Goal: Task Accomplishment & Management: Complete application form

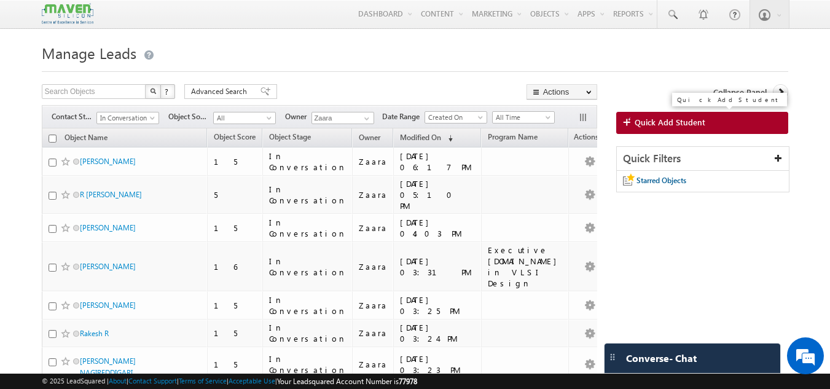
click at [681, 132] on link "Quick Add Student" at bounding box center [702, 123] width 173 height 22
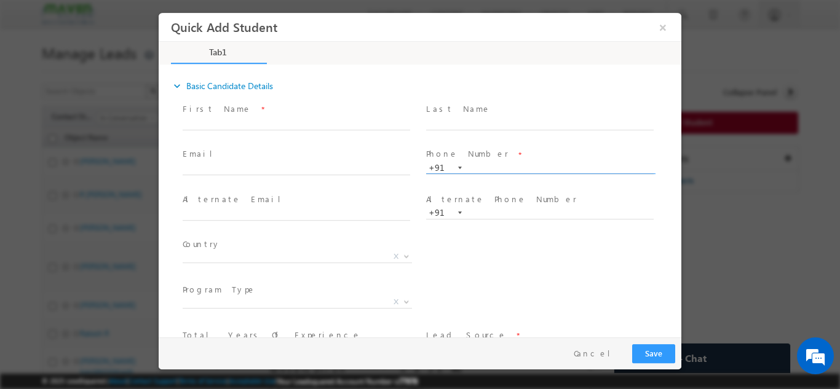
click at [491, 167] on input "text" at bounding box center [539, 168] width 227 height 12
click at [482, 129] on span at bounding box center [540, 129] width 229 height 1
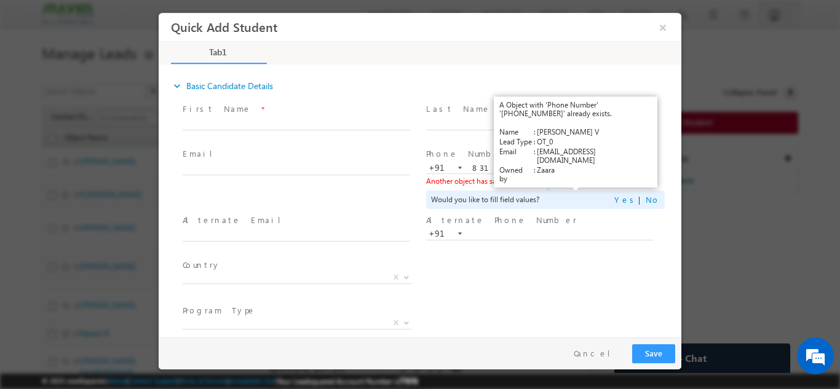
click at [573, 178] on link "View Details" at bounding box center [576, 180] width 38 height 8
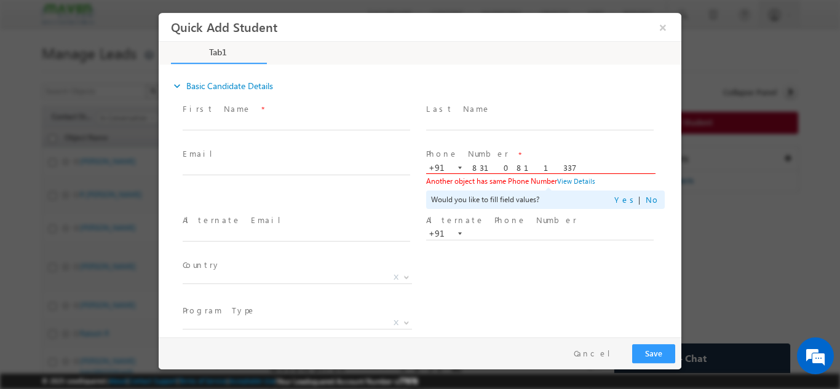
click at [492, 162] on input "8310811337" at bounding box center [539, 168] width 227 height 12
paste input "7406879652"
click at [507, 140] on span at bounding box center [539, 136] width 227 height 14
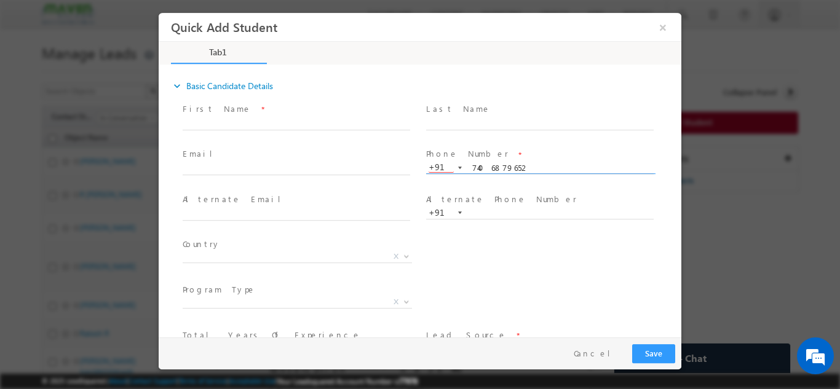
click at [486, 163] on input "7406879652" at bounding box center [539, 168] width 227 height 12
paste input "9492461446"
click at [501, 148] on span "Phone Number *" at bounding box center [539, 155] width 227 height 14
drag, startPoint x: 532, startPoint y: 184, endPoint x: 532, endPoint y: 167, distance: 17.2
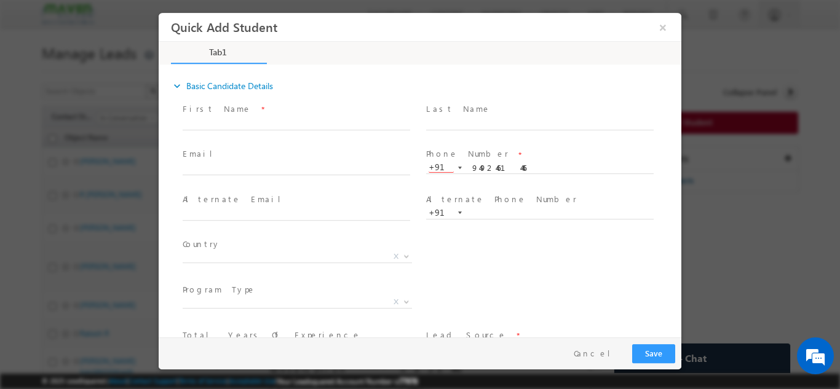
click at [532, 182] on span at bounding box center [539, 179] width 227 height 14
click at [532, 162] on input "9492461446" at bounding box center [539, 168] width 227 height 12
click at [484, 168] on input "9492461446" at bounding box center [539, 168] width 227 height 12
paste input "7406879652"
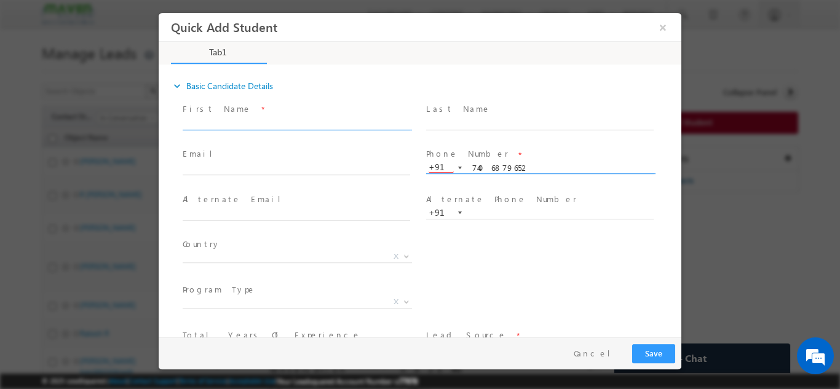
type input "7406879652"
click at [210, 125] on input "text" at bounding box center [296, 123] width 227 height 12
type input "Kishore"
click at [246, 256] on span "X" at bounding box center [297, 256] width 229 height 12
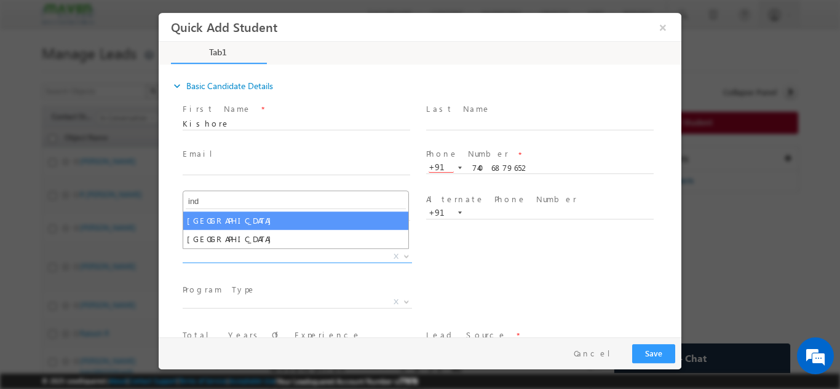
type input "ind"
select select "[GEOGRAPHIC_DATA]"
select select
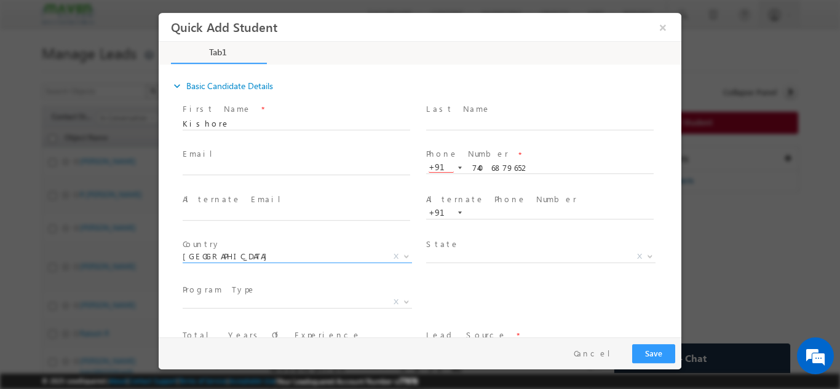
click at [463, 278] on div "State * X" at bounding box center [544, 257] width 243 height 45
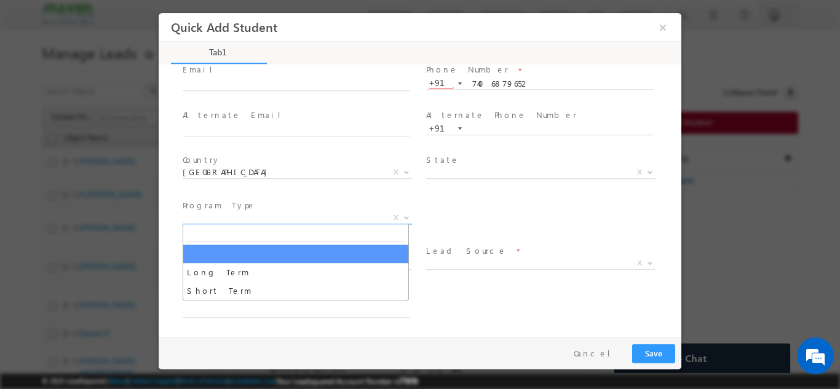
click at [301, 213] on span "X" at bounding box center [297, 217] width 229 height 12
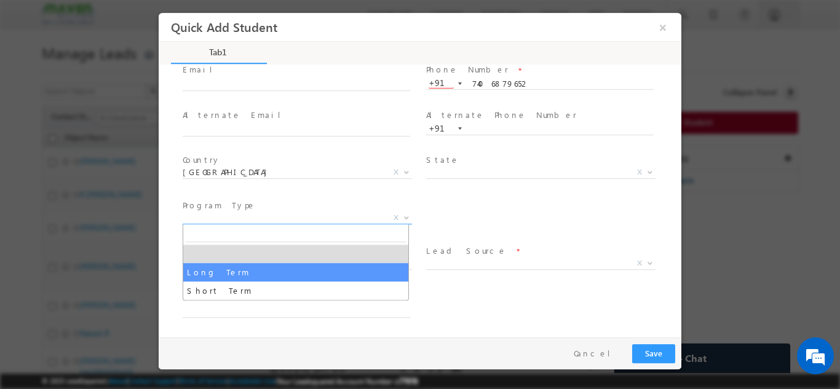
select select "Long Term"
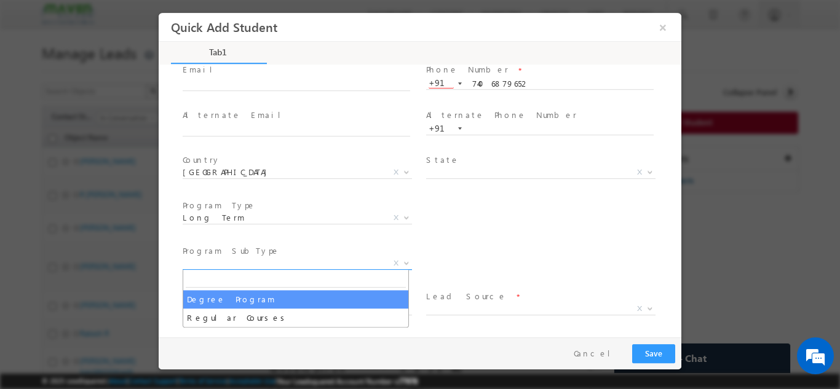
click at [278, 266] on span "X" at bounding box center [297, 263] width 229 height 12
select select "Degree Program"
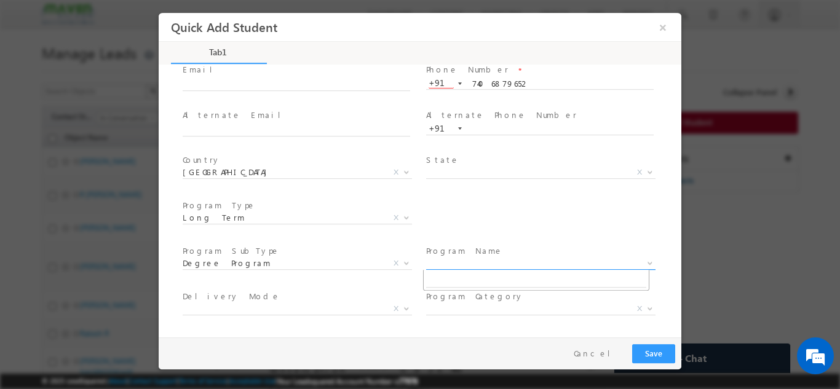
click at [441, 260] on span "X" at bounding box center [540, 263] width 229 height 12
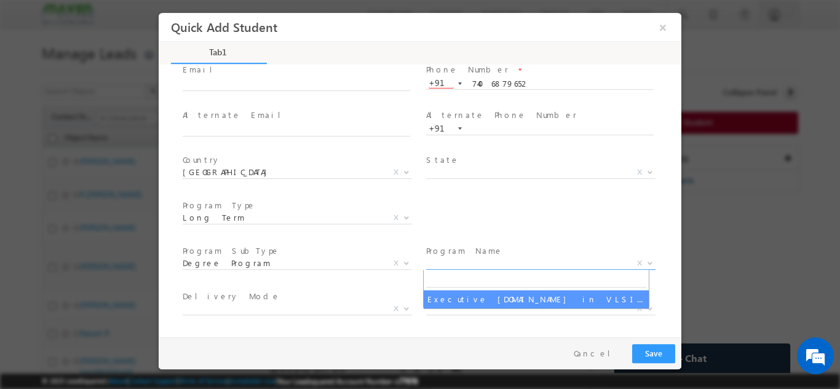
select select "Executive [DOMAIN_NAME] in VLSI Design"
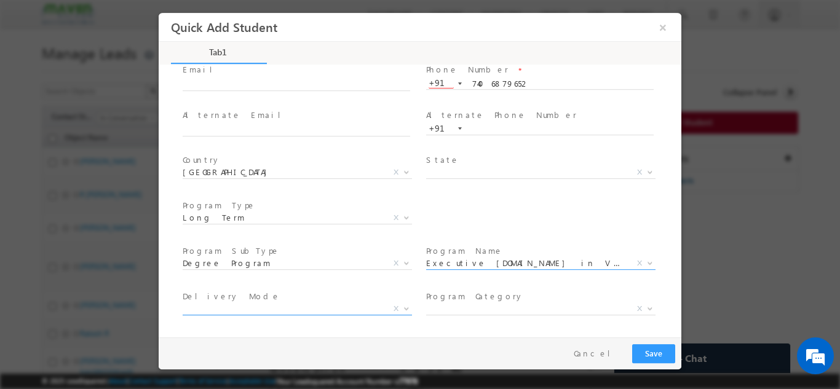
scroll to position [175, 0]
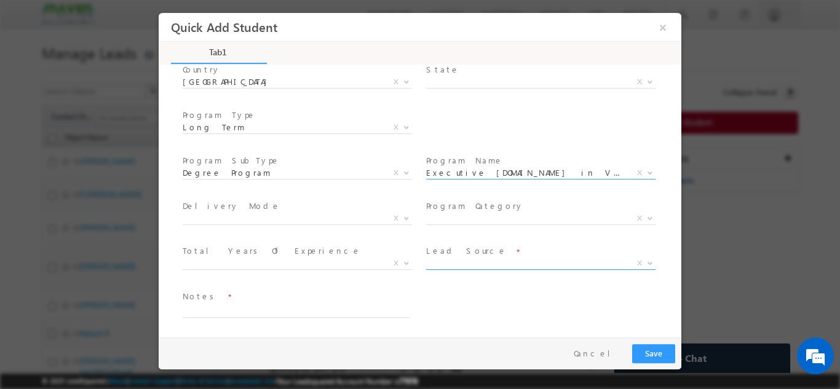
click at [439, 265] on span "X" at bounding box center [540, 263] width 229 height 12
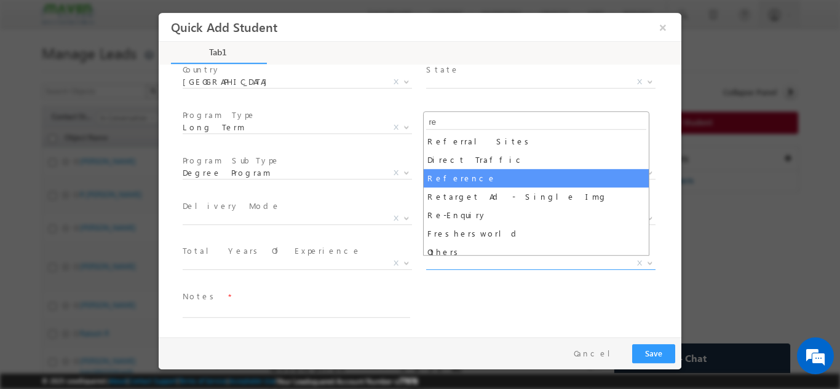
type input "re"
select select "Reference"
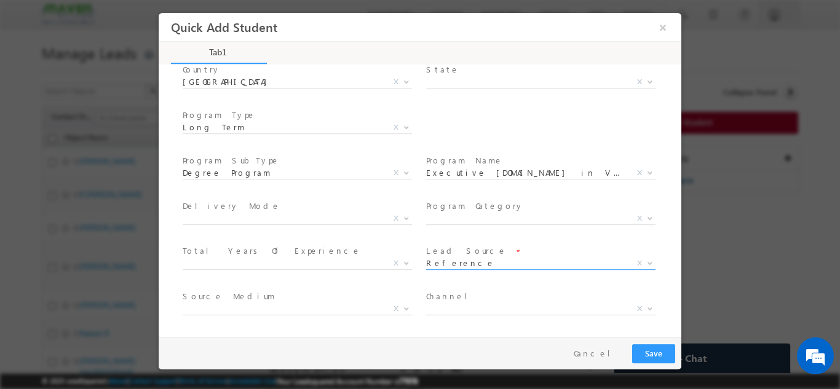
scroll to position [220, 0]
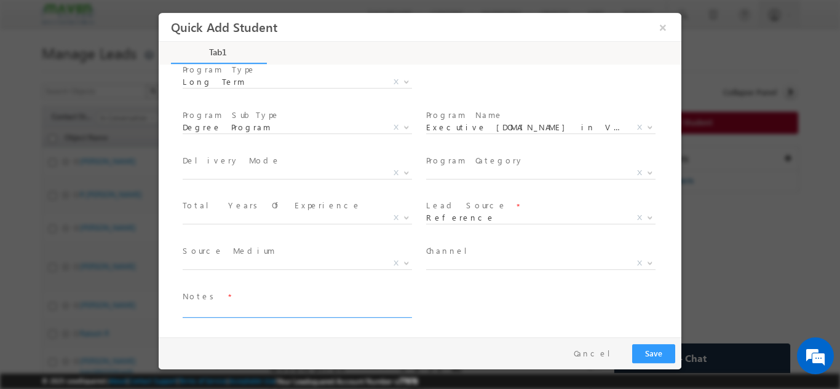
click at [338, 314] on textarea at bounding box center [296, 310] width 227 height 14
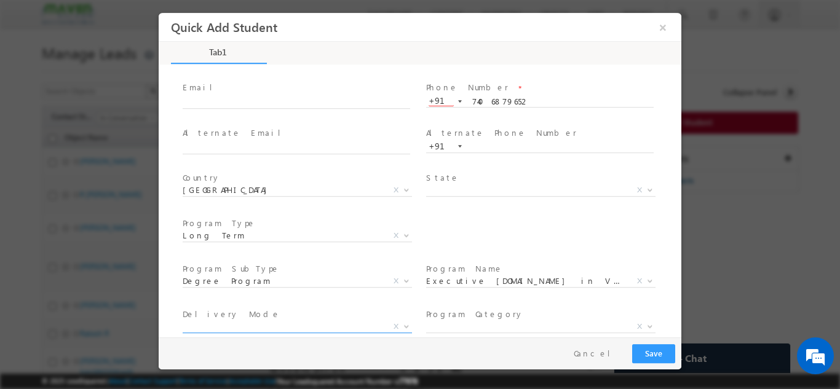
scroll to position [0, 0]
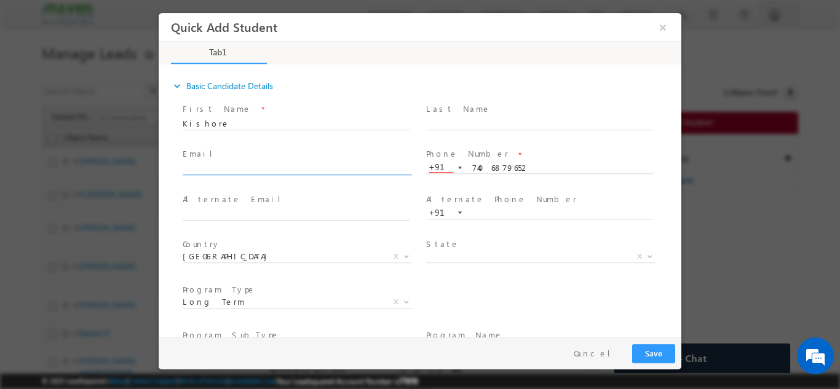
type textarea "Word of mouth"
click at [216, 166] on input "text" at bounding box center [296, 169] width 227 height 12
type input "[EMAIL_ADDRESS][DOMAIN_NAME]"
click at [236, 184] on span at bounding box center [296, 181] width 227 height 14
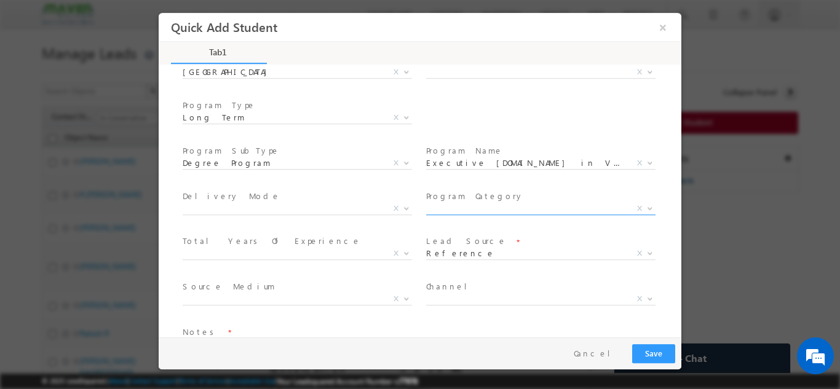
scroll to position [220, 0]
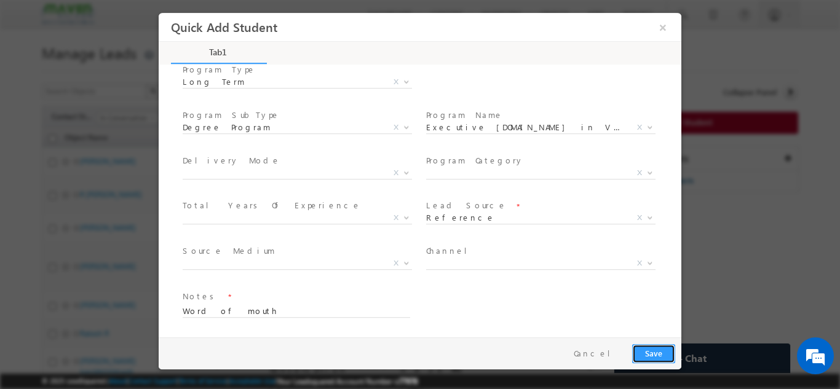
click at [650, 355] on button "Save" at bounding box center [653, 353] width 43 height 19
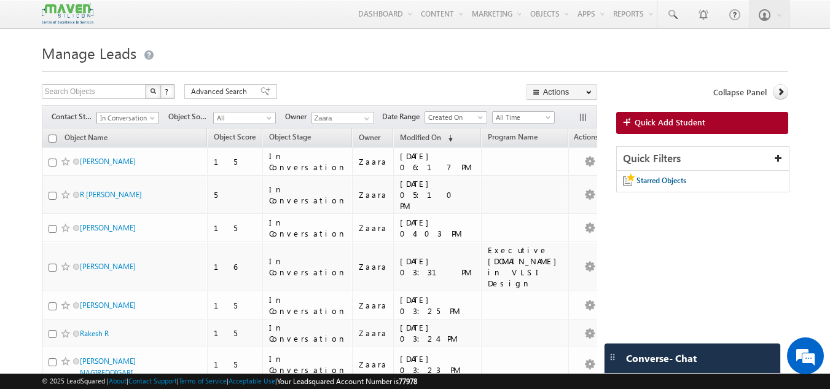
click at [127, 122] on span "In Conversation" at bounding box center [126, 117] width 58 height 11
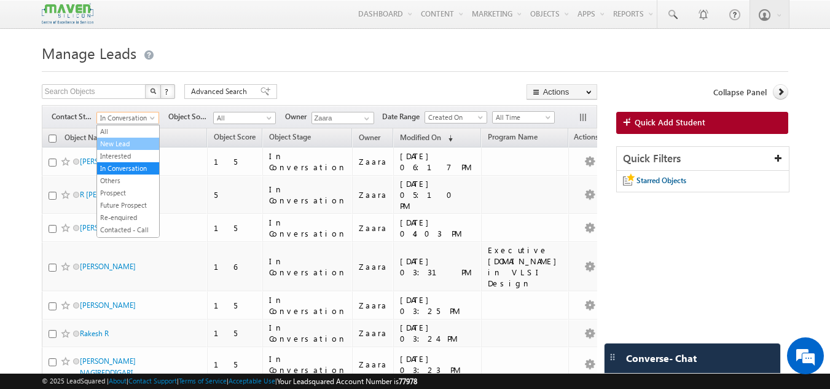
click at [124, 141] on link "New Lead" at bounding box center [128, 143] width 62 height 11
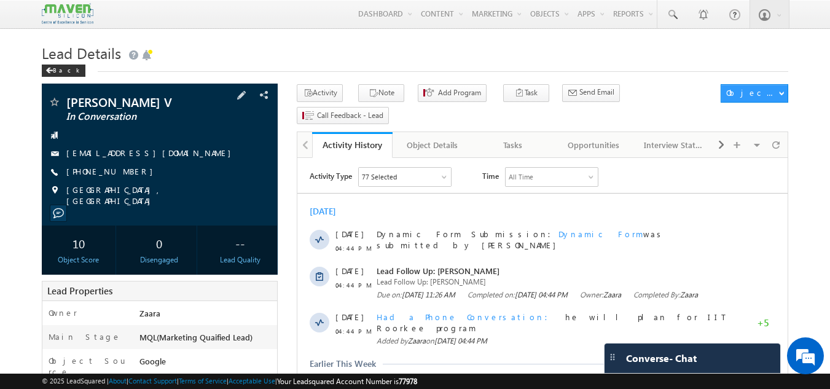
drag, startPoint x: 64, startPoint y: 156, endPoint x: 163, endPoint y: 156, distance: 99.6
click at [163, 156] on div "madhukarvsolk@gmail.com" at bounding box center [160, 154] width 224 height 12
copy div "madhukarvsolk@gmail.com"
drag, startPoint x: 66, startPoint y: 101, endPoint x: 135, endPoint y: 103, distance: 68.2
click at [135, 103] on span "Madhukar V" at bounding box center [139, 102] width 146 height 12
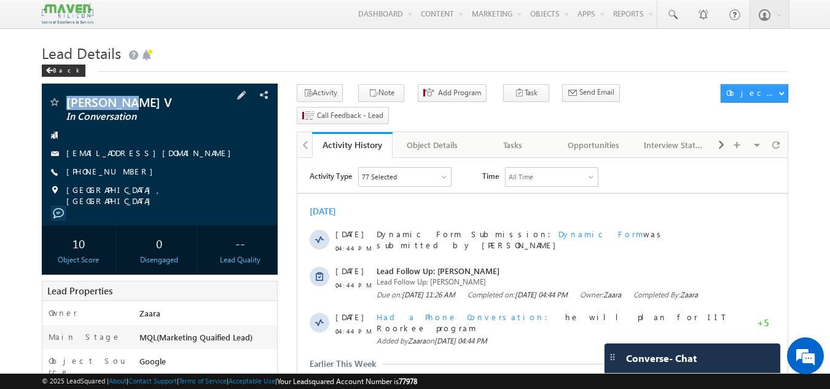
copy span "Madhukar V"
drag, startPoint x: 85, startPoint y: 173, endPoint x: 126, endPoint y: 175, distance: 40.6
click at [126, 175] on span "+91-8310811337" at bounding box center [112, 172] width 93 height 12
copy span "8310811337"
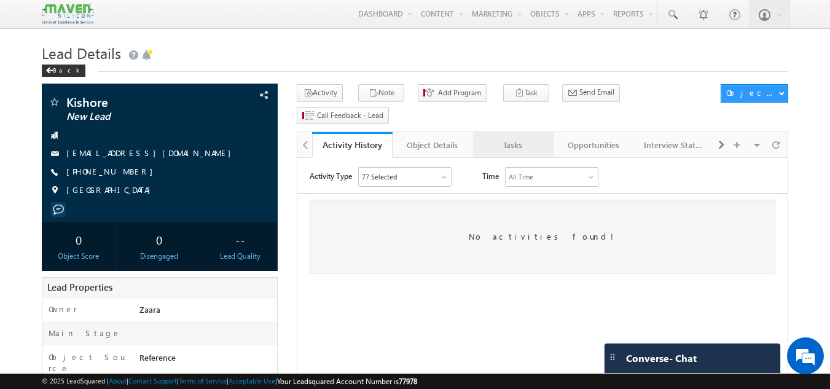
click at [510, 138] on div "Tasks" at bounding box center [513, 145] width 60 height 15
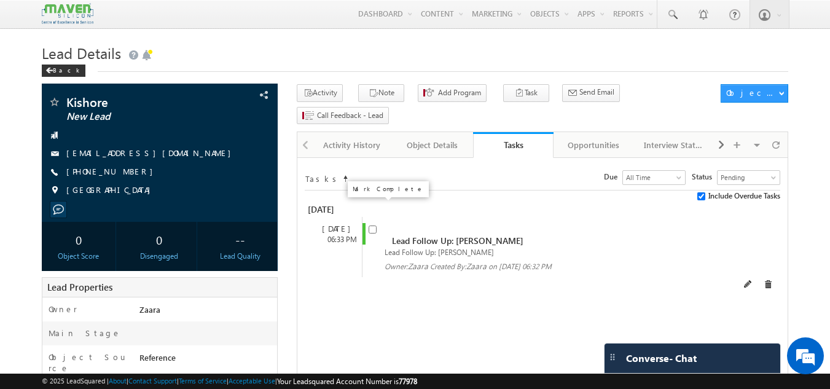
click at [370, 226] on input "checkbox" at bounding box center [373, 230] width 8 height 8
checkbox input "false"
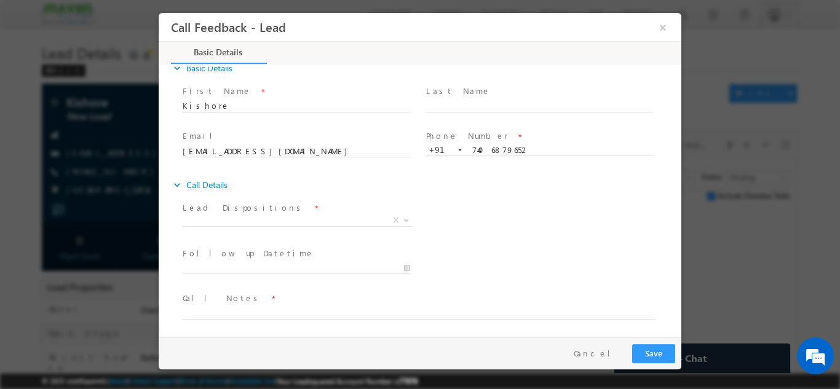
scroll to position [20, 0]
click at [278, 216] on span "X" at bounding box center [297, 218] width 229 height 12
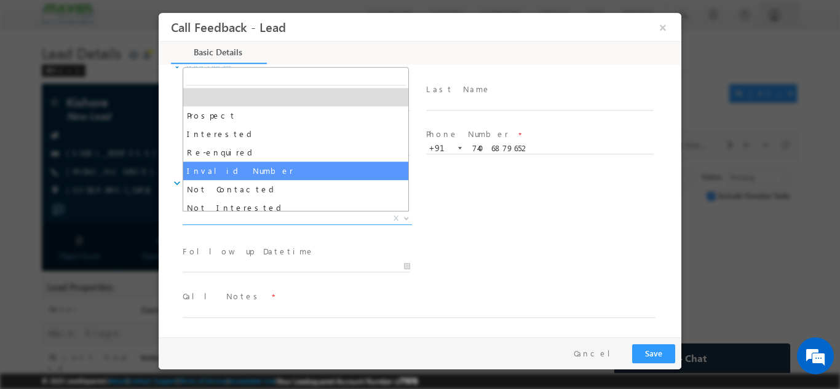
scroll to position [61, 0]
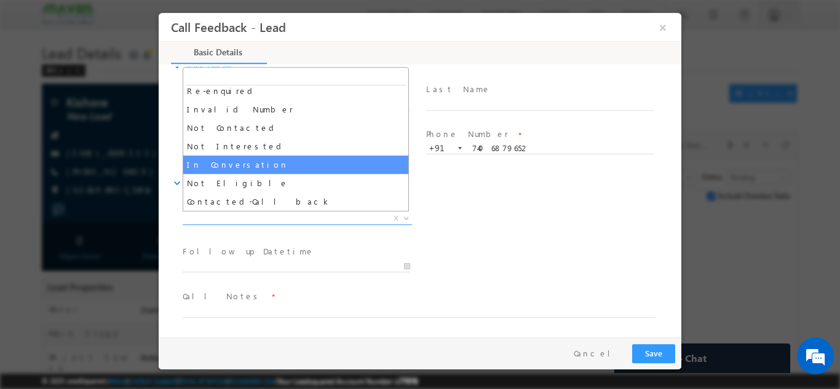
select select "In Conversation"
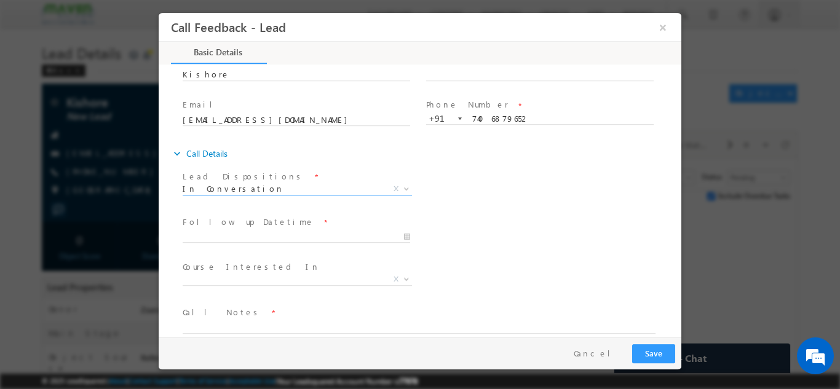
scroll to position [65, 0]
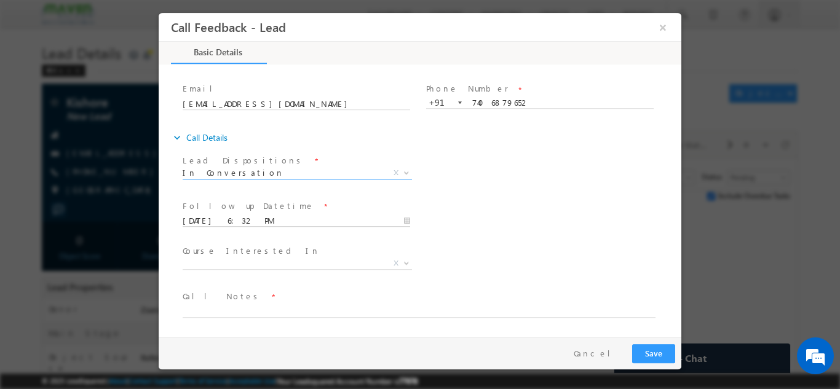
click at [264, 217] on input "09/10/2025 6:32 PM" at bounding box center [296, 221] width 227 height 12
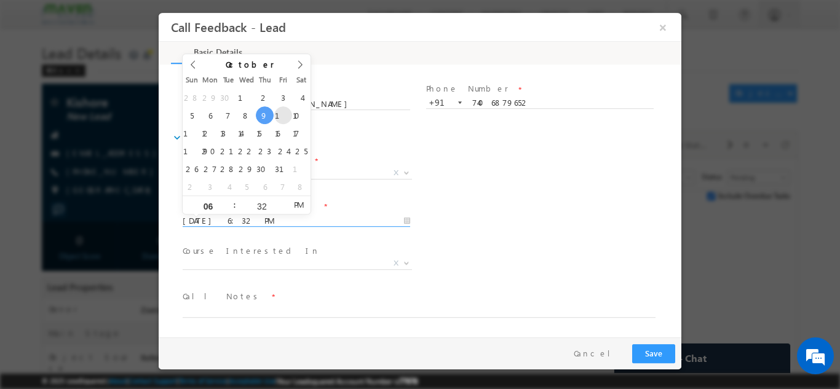
type input "10/10/2025 6:32 PM"
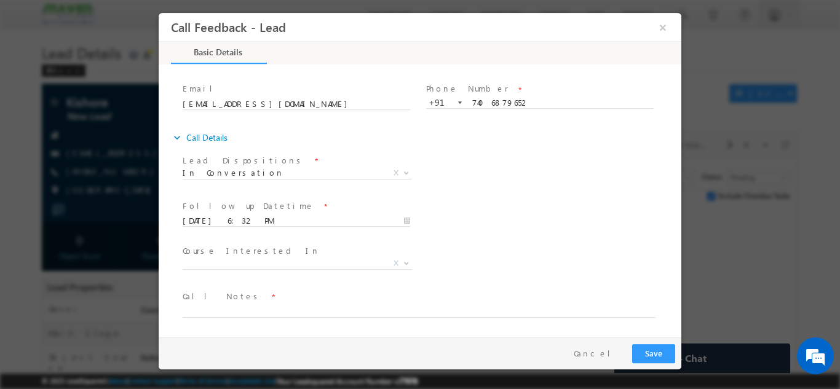
click at [521, 201] on div "Follow up Datetime * 10/10/2025 6:32 PM Program Type * Long Term Short Term X" at bounding box center [430, 219] width 501 height 45
click at [243, 307] on textarea at bounding box center [419, 310] width 473 height 14
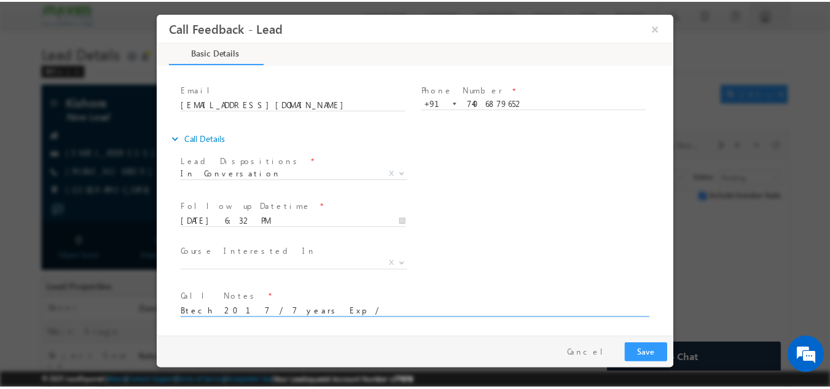
scroll to position [65, 0]
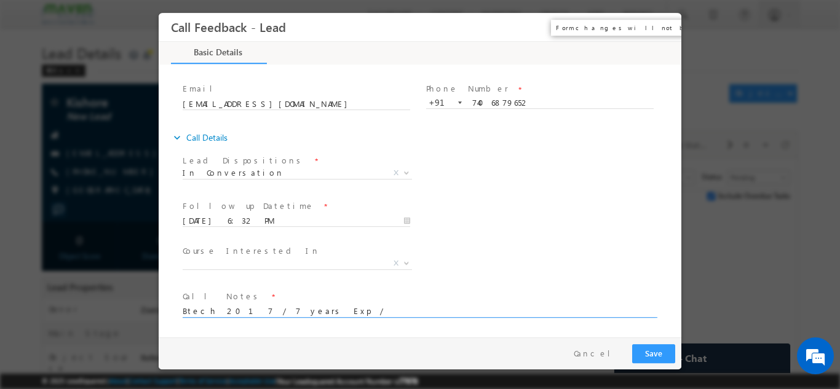
type textarea "Btech 2017 / 7 years Exp /"
click at [667, 33] on button "×" at bounding box center [662, 26] width 21 height 23
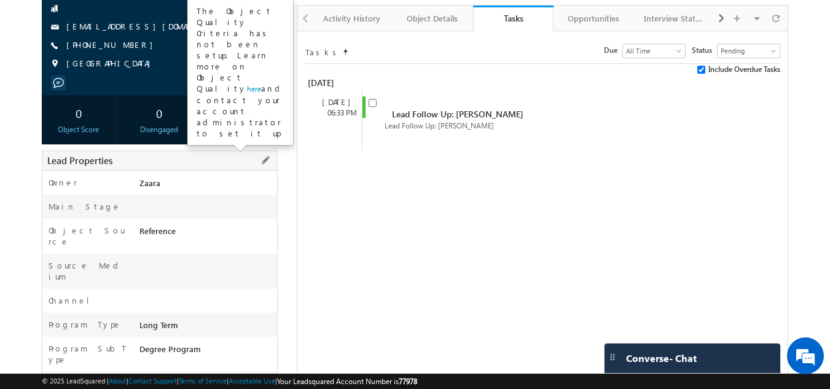
scroll to position [184, 0]
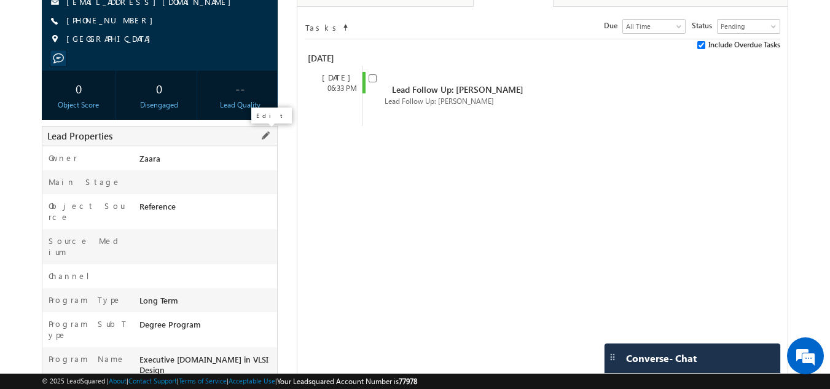
click at [270, 138] on span at bounding box center [266, 136] width 14 height 14
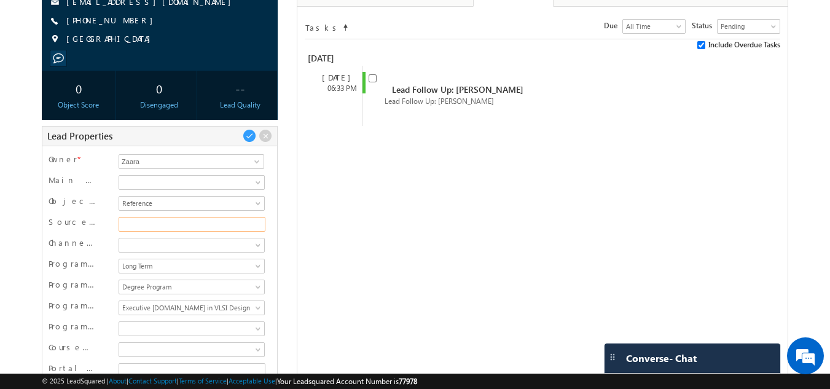
click at [195, 231] on input "Source Medium" at bounding box center [192, 224] width 147 height 15
type input "Maven Alumni"
click at [251, 140] on span at bounding box center [250, 136] width 14 height 14
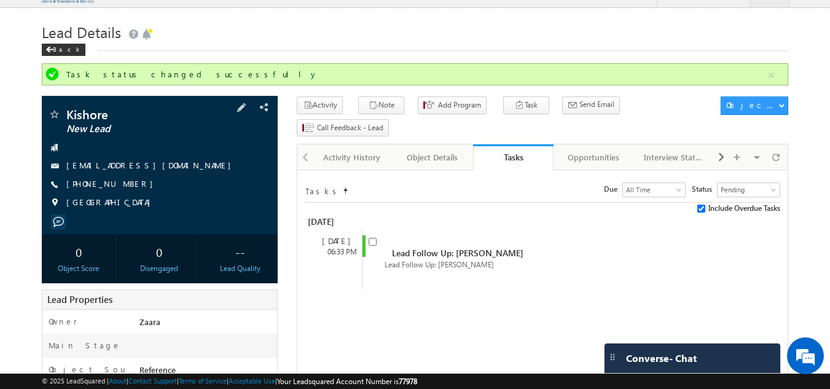
scroll to position [20, 0]
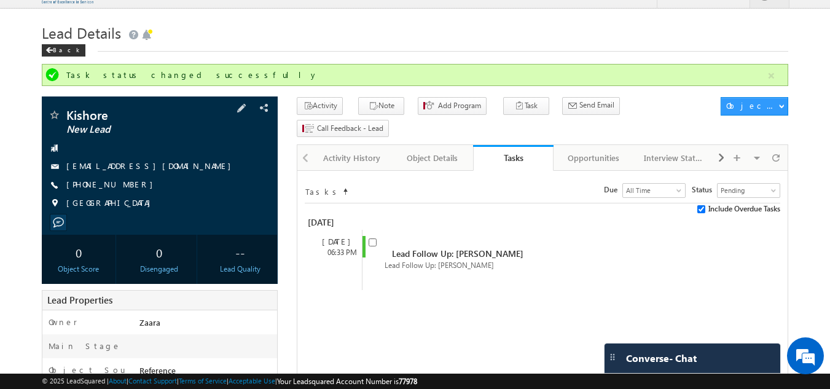
click at [126, 164] on link "kishorgowdagd@gmail.com" at bounding box center [151, 165] width 171 height 10
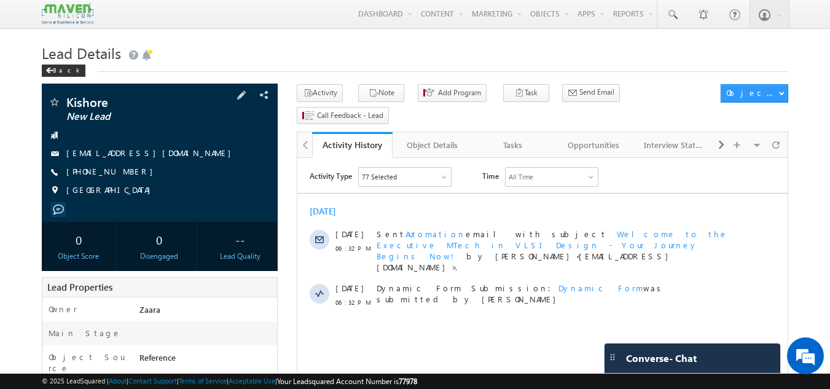
click at [125, 175] on div "[PHONE_NUMBER]" at bounding box center [160, 172] width 224 height 12
copy div "+91-7406879652"
drag, startPoint x: 66, startPoint y: 103, endPoint x: 106, endPoint y: 105, distance: 39.4
click at [106, 105] on span "Kishore" at bounding box center [139, 102] width 146 height 12
copy span "Kishore"
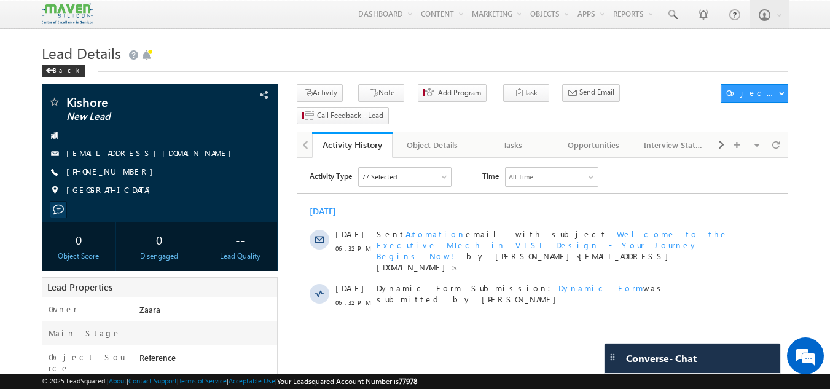
click at [277, 52] on h1 "Lead Details" at bounding box center [415, 52] width 747 height 24
click at [520, 138] on div "Tasks" at bounding box center [513, 145] width 60 height 15
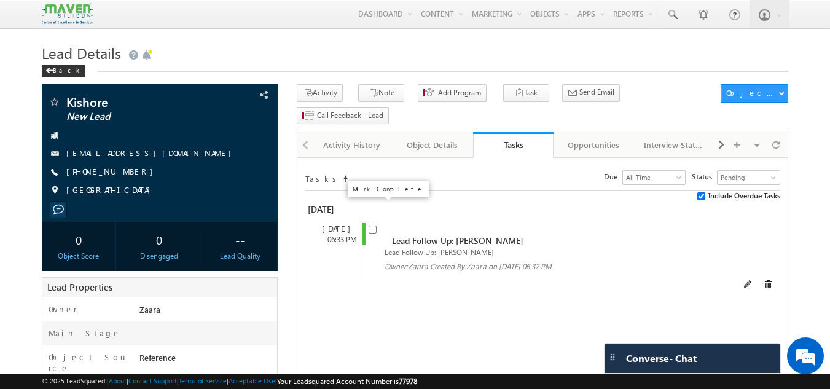
click at [374, 226] on input "checkbox" at bounding box center [373, 230] width 8 height 8
checkbox input "false"
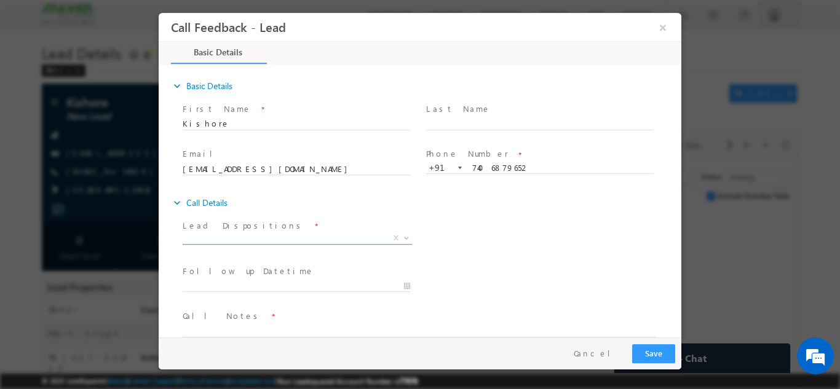
click at [269, 235] on span "X" at bounding box center [297, 238] width 229 height 12
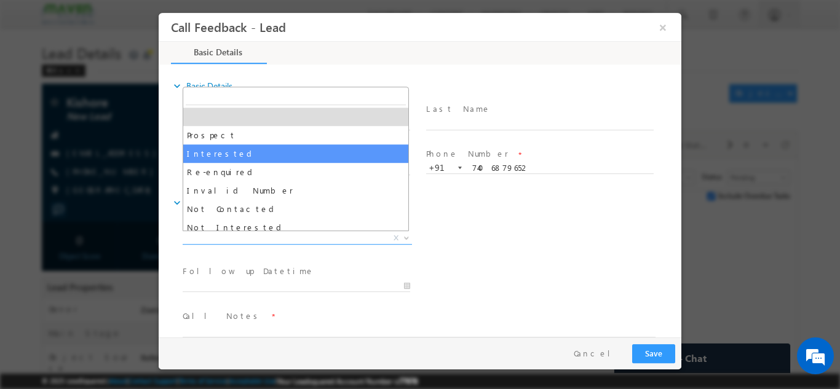
select select "Interested"
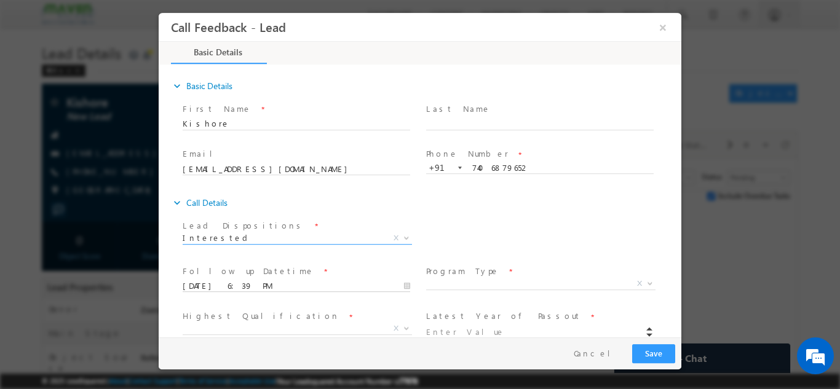
click at [236, 282] on input "09/10/2025 6:39 PM" at bounding box center [296, 286] width 227 height 12
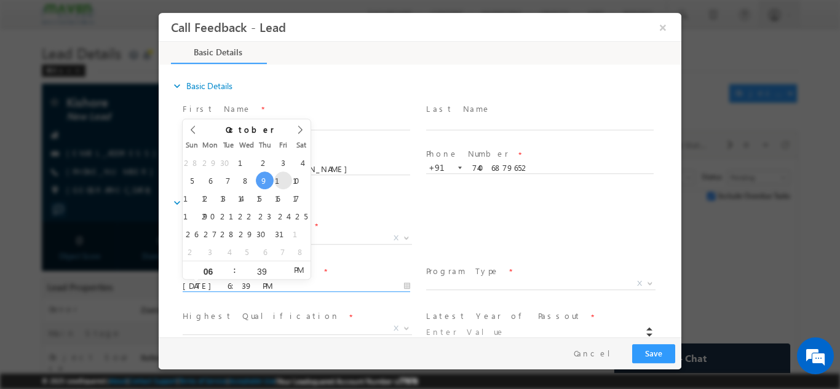
type input "10/10/2025 6:39 PM"
click at [462, 286] on span "X" at bounding box center [540, 283] width 229 height 12
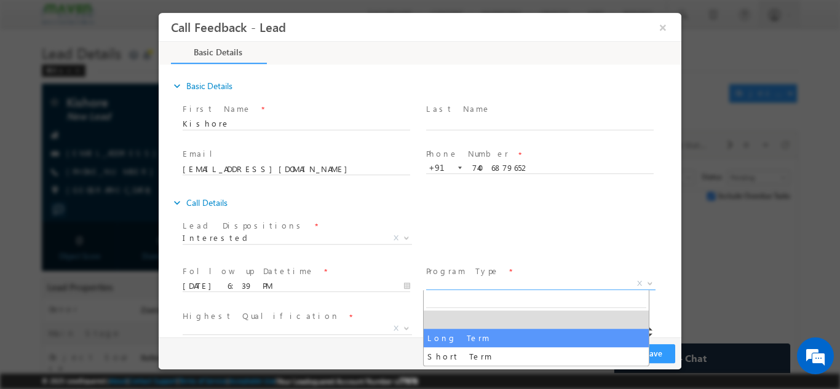
select select "Long Term"
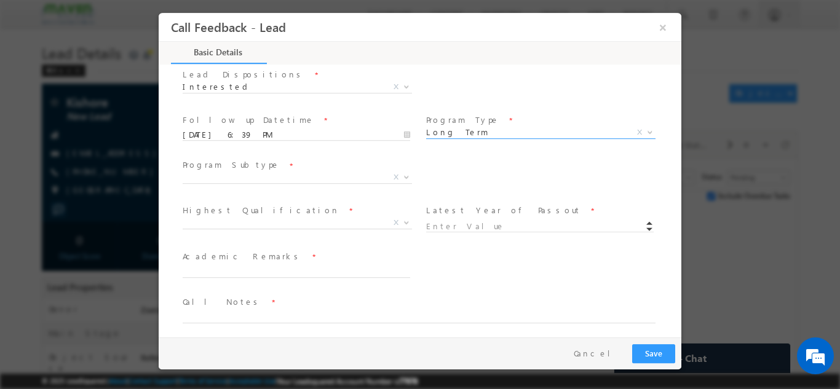
scroll to position [157, 0]
click at [238, 176] on span "X" at bounding box center [302, 174] width 238 height 15
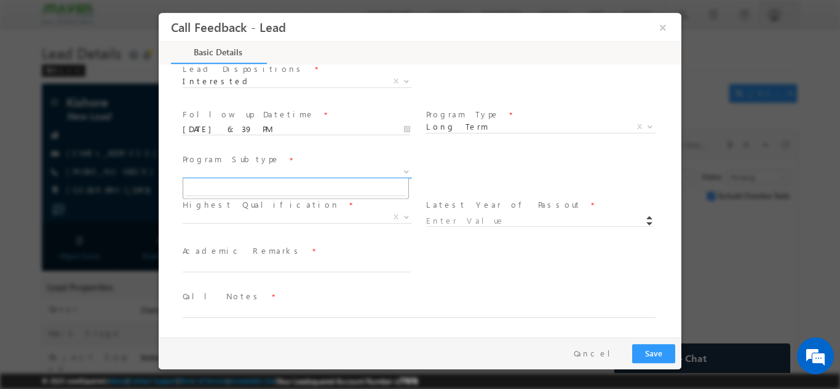
click at [237, 175] on span "X" at bounding box center [297, 171] width 229 height 12
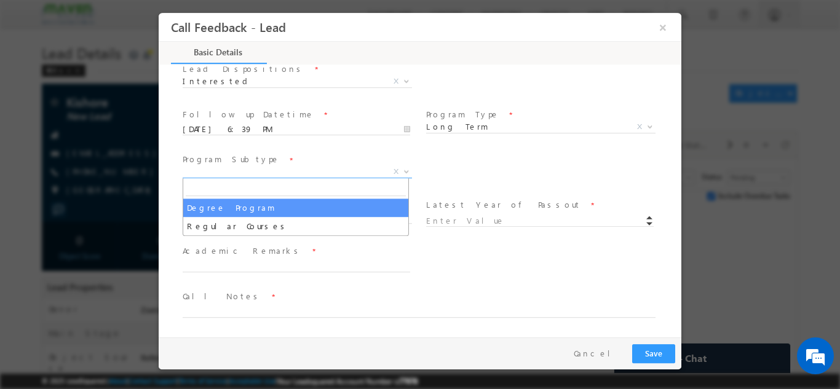
select select "Degree Program"
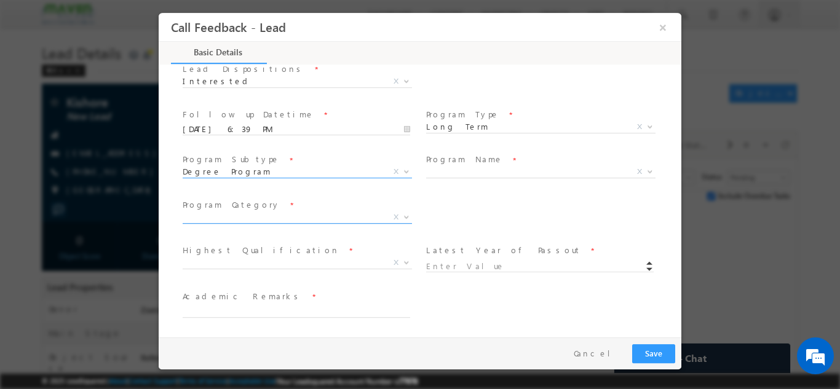
click at [261, 216] on span "X" at bounding box center [297, 217] width 229 height 12
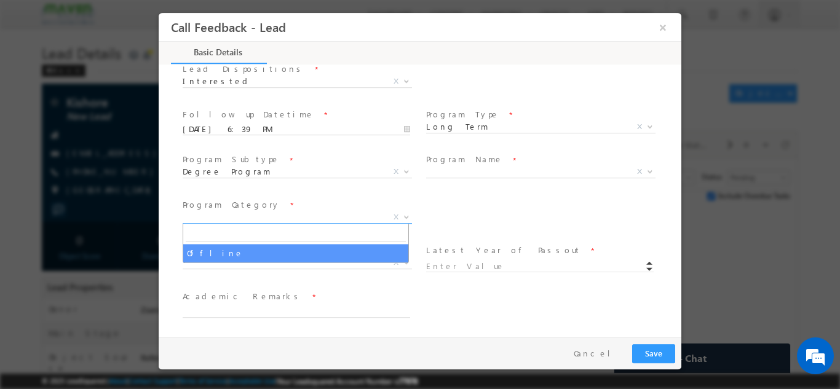
select select "Offline"
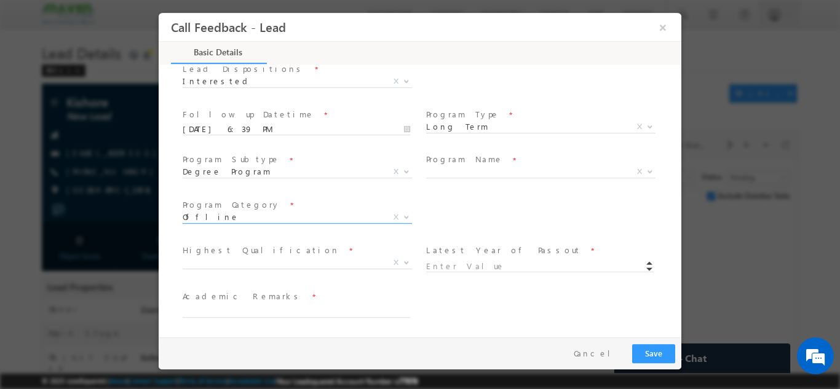
click at [264, 253] on span "Highest Qualification *" at bounding box center [296, 250] width 227 height 14
click at [462, 166] on span "X" at bounding box center [540, 171] width 229 height 12
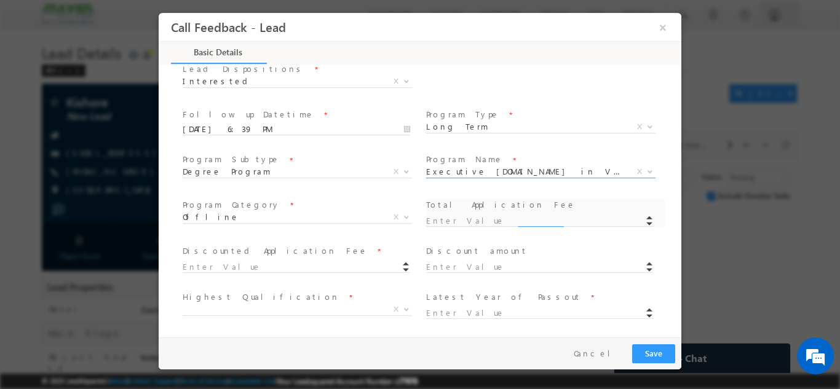
select select "Executive [DOMAIN_NAME] in VLSI Design"
type input "1180"
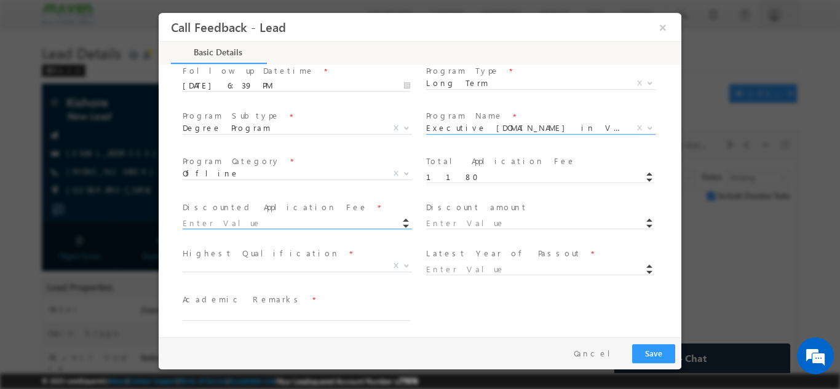
scroll to position [218, 0]
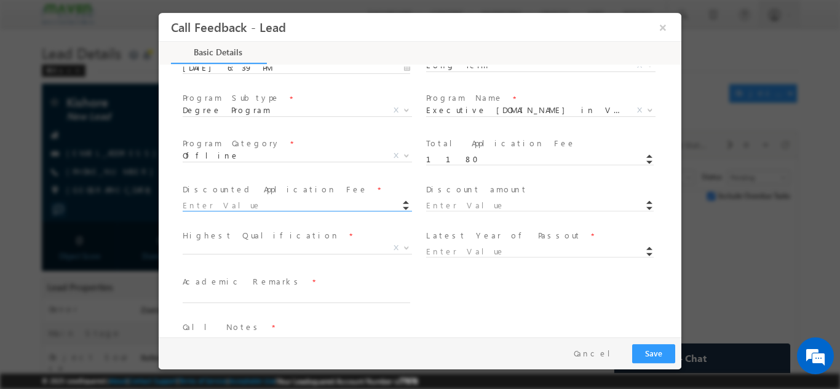
click at [222, 203] on input at bounding box center [296, 205] width 227 height 12
type input "1180.00"
type input "0"
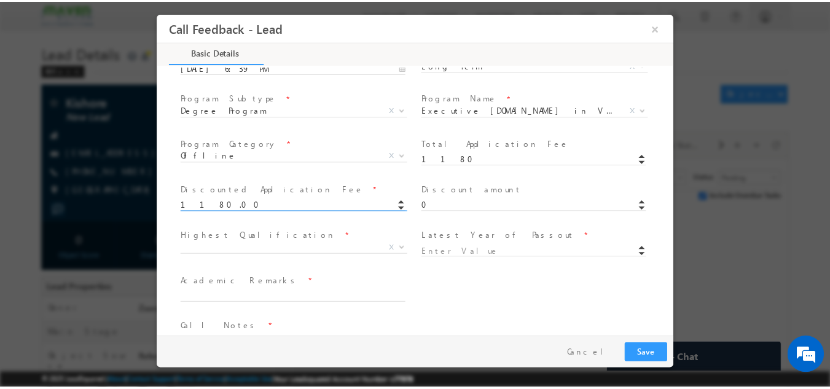
scroll to position [249, 0]
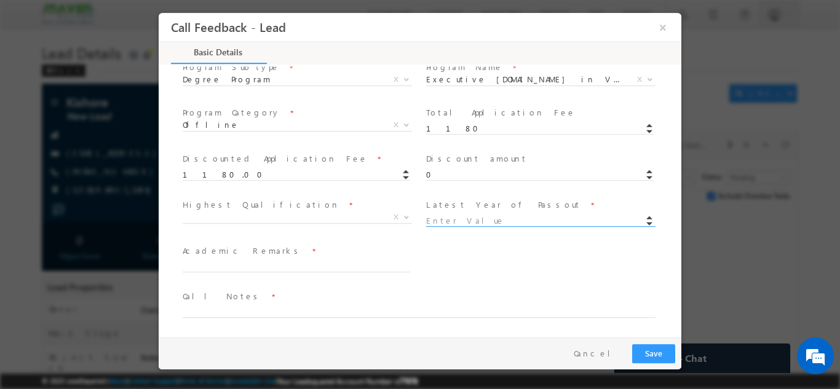
click at [447, 218] on input at bounding box center [539, 221] width 227 height 12
type input "2017"
click at [243, 213] on span "X" at bounding box center [297, 217] width 229 height 12
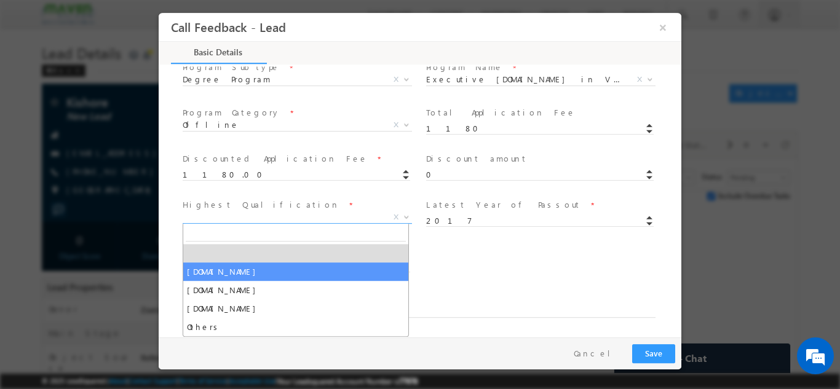
select select "[DOMAIN_NAME]"
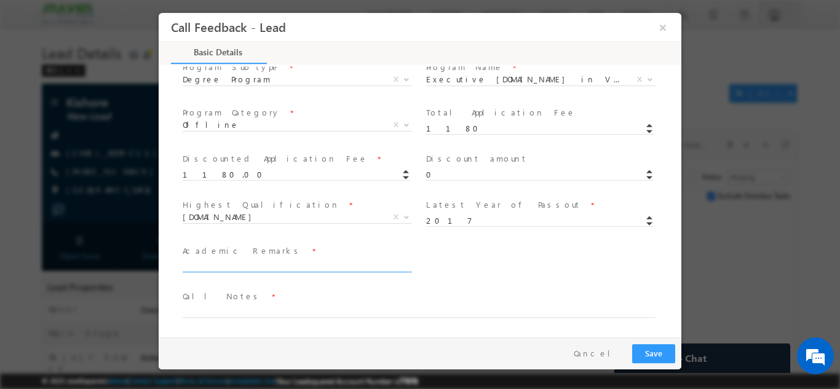
click at [229, 267] on textarea at bounding box center [296, 265] width 227 height 14
drag, startPoint x: 251, startPoint y: 267, endPoint x: 238, endPoint y: 278, distance: 17.0
click at [238, 278] on span at bounding box center [296, 278] width 227 height 14
click at [242, 267] on textarea "Completed his Btecj in 2017" at bounding box center [296, 265] width 227 height 14
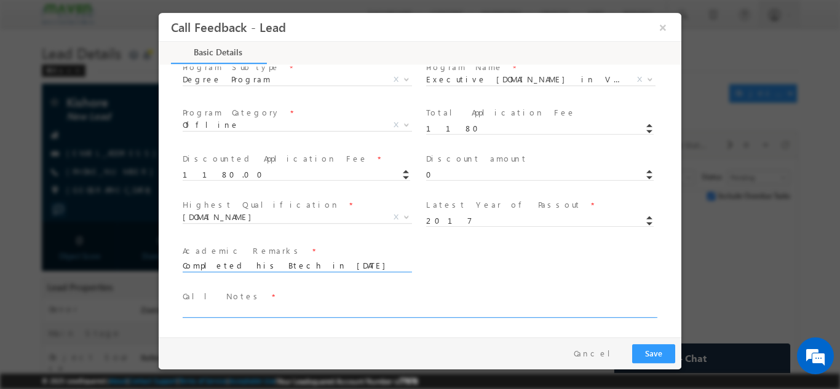
type textarea "Completed his Btech in [DATE]"
click at [237, 320] on span at bounding box center [412, 324] width 459 height 14
click at [292, 310] on textarea at bounding box center [419, 310] width 473 height 14
type textarea "Will fill the application [DATE]"
click at [640, 364] on div "Pay & Save Save Cancel" at bounding box center [423, 353] width 529 height 32
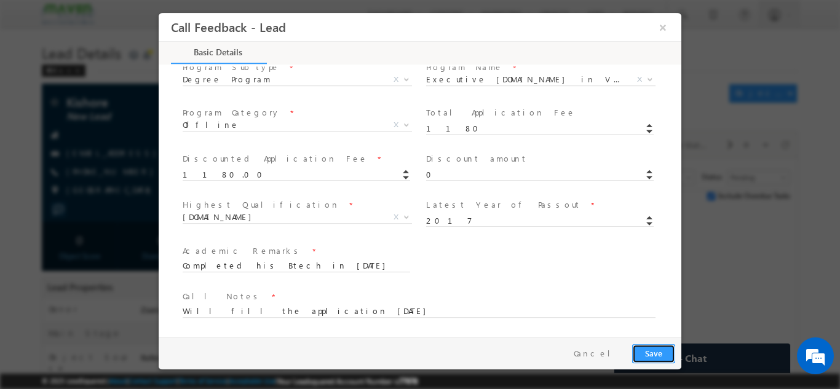
click at [645, 356] on button "Save" at bounding box center [653, 353] width 43 height 19
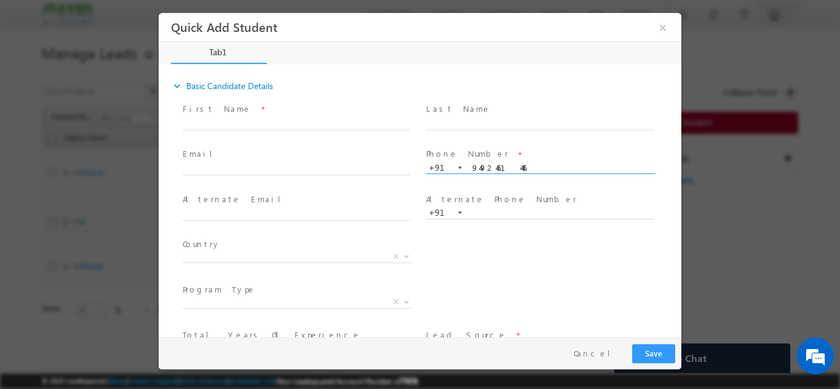
type input "9492461446"
click at [504, 143] on div "Last Name *" at bounding box center [544, 122] width 243 height 45
click at [238, 171] on input "text" at bounding box center [296, 169] width 227 height 12
paste input "krishna.iyli@gmail.com"
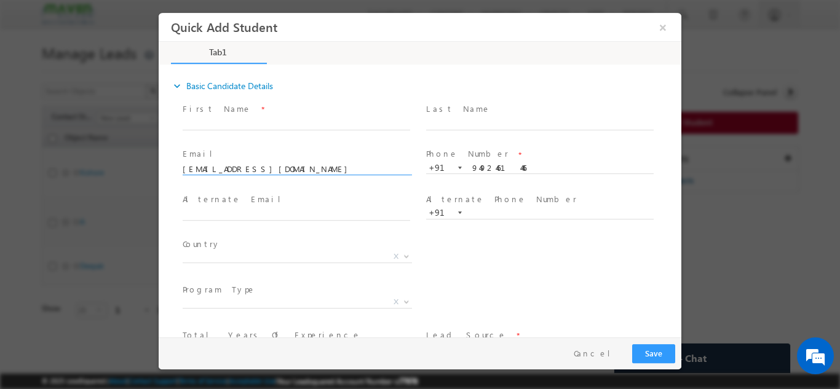
type input "krishna.iyli@gmail.com"
click at [264, 145] on div "Email * krishna.iyli@gmail.com" at bounding box center [301, 167] width 243 height 45
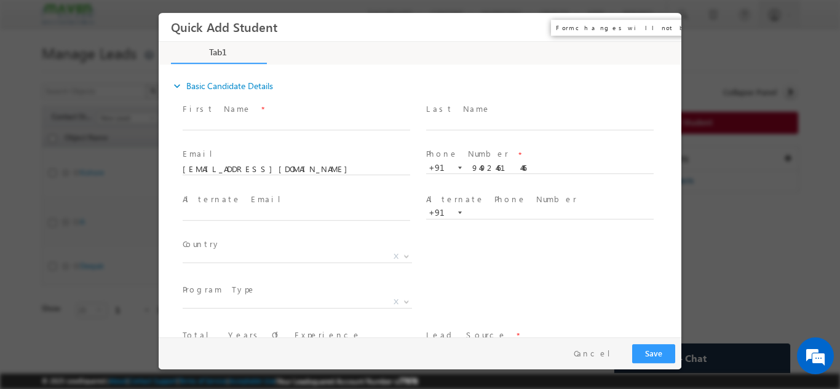
click at [667, 30] on button "×" at bounding box center [662, 26] width 21 height 23
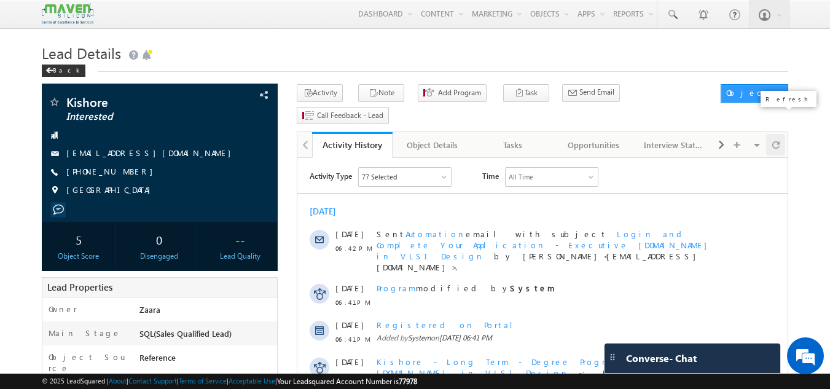
click at [776, 134] on span at bounding box center [776, 145] width 7 height 22
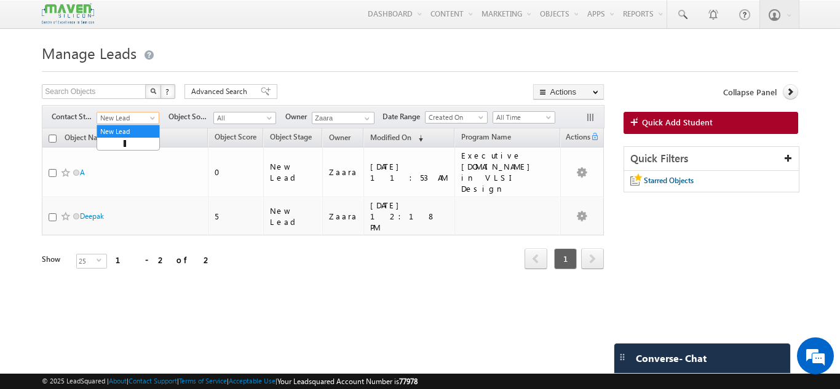
click at [128, 120] on span "New Lead" at bounding box center [126, 117] width 58 height 11
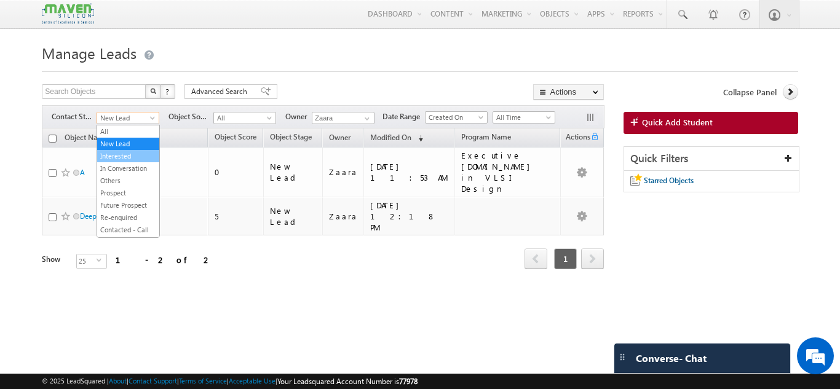
click at [128, 155] on link "Interested" at bounding box center [128, 156] width 62 height 11
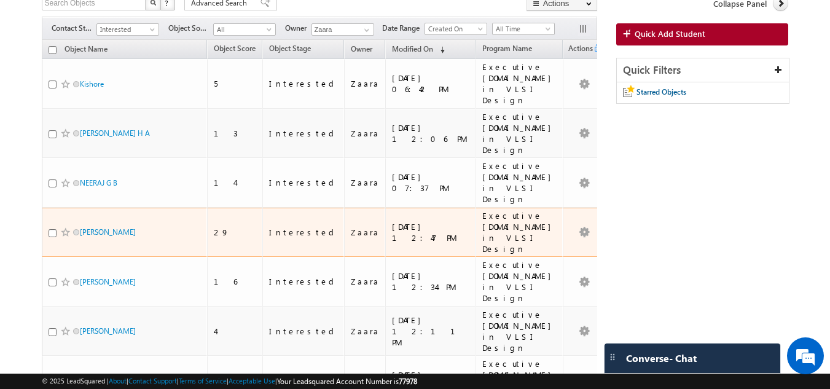
scroll to position [109, 0]
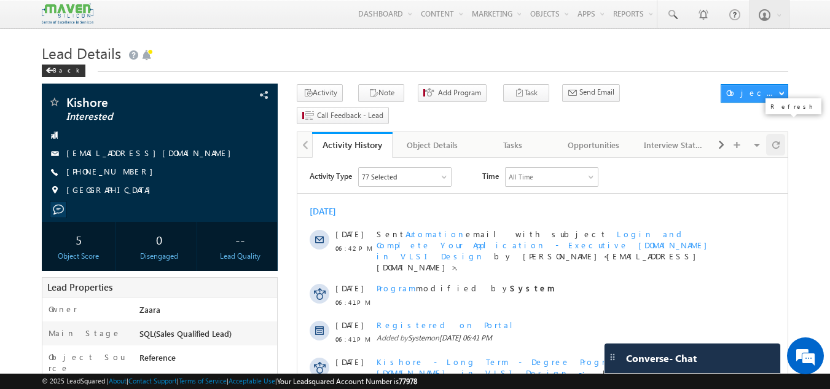
click at [784, 134] on div at bounding box center [775, 145] width 19 height 22
click at [783, 134] on div at bounding box center [775, 145] width 19 height 22
click at [776, 134] on span at bounding box center [776, 145] width 7 height 22
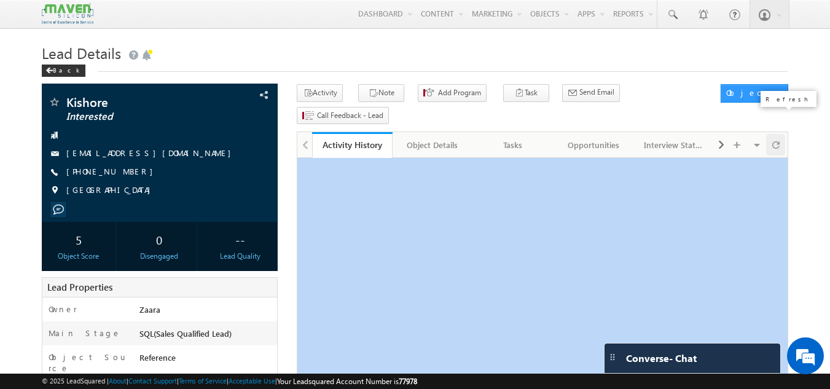
click at [776, 134] on span at bounding box center [776, 145] width 7 height 22
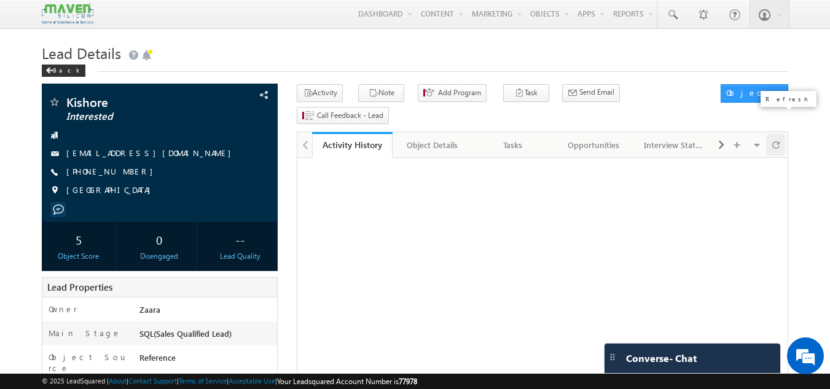
click at [776, 134] on span at bounding box center [776, 145] width 7 height 22
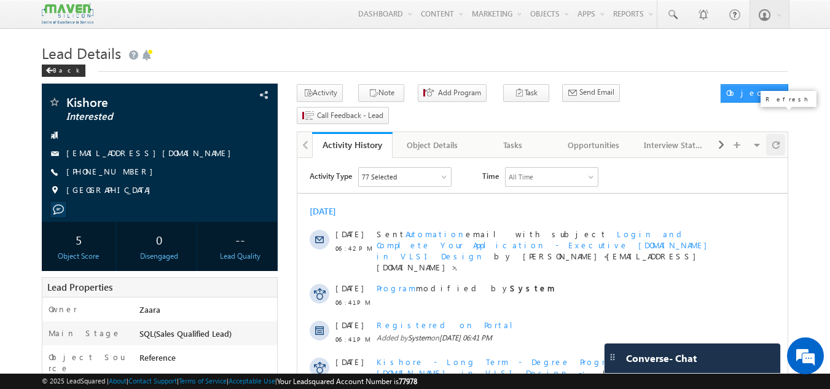
click at [778, 134] on span at bounding box center [776, 145] width 7 height 22
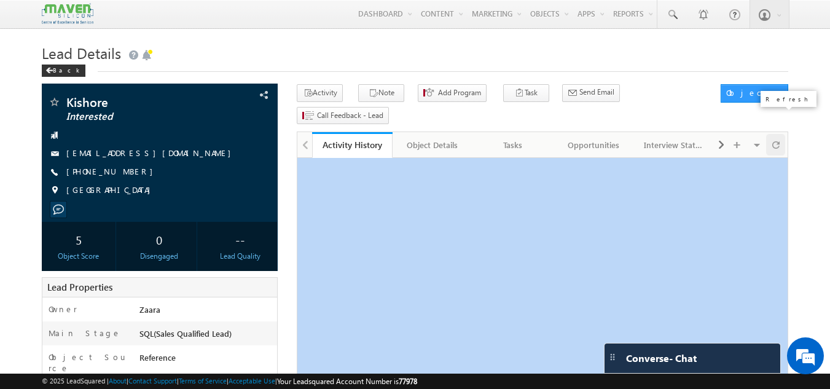
click at [778, 134] on span at bounding box center [776, 145] width 7 height 22
